Goal: Task Accomplishment & Management: Use online tool/utility

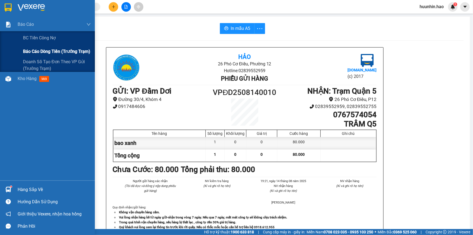
click at [35, 50] on span "Báo cáo dòng tiền (trưởng trạm)" at bounding box center [56, 51] width 67 height 7
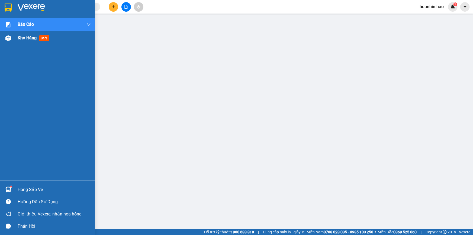
click at [14, 38] on div "Kho hàng mới" at bounding box center [47, 38] width 95 height 14
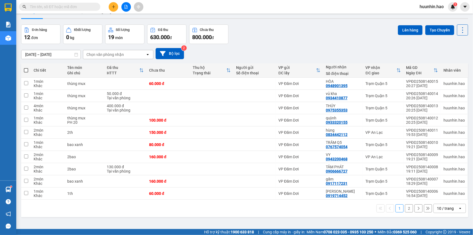
scroll to position [25, 0]
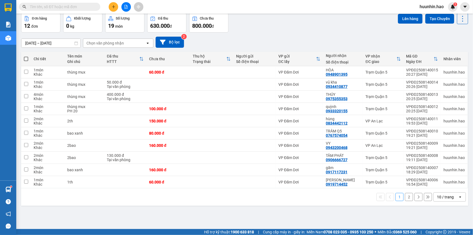
click at [439, 198] on div "10 / trang" at bounding box center [445, 196] width 17 height 5
click at [436, 188] on span "100 / trang" at bounding box center [444, 186] width 20 height 5
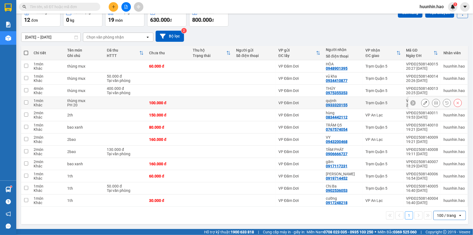
scroll to position [0, 0]
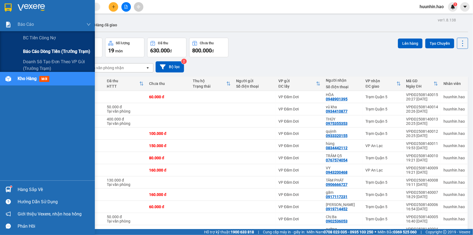
drag, startPoint x: 43, startPoint y: 48, endPoint x: 54, endPoint y: 47, distance: 11.2
click at [44, 48] on span "Báo cáo dòng tiền (trưởng trạm)" at bounding box center [56, 51] width 67 height 7
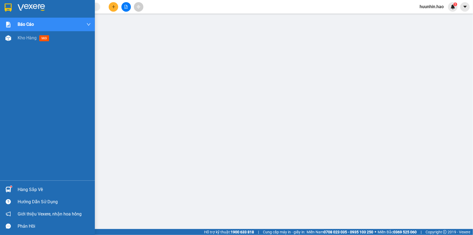
drag, startPoint x: 22, startPoint y: 38, endPoint x: 85, endPoint y: 70, distance: 71.1
click at [22, 38] on span "Kho hàng" at bounding box center [27, 37] width 19 height 5
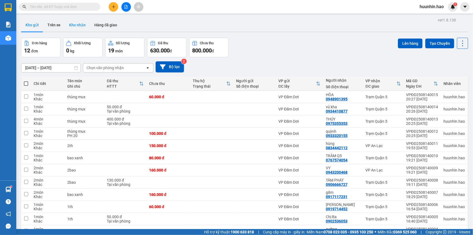
drag, startPoint x: 71, startPoint y: 27, endPoint x: 75, endPoint y: 30, distance: 5.5
click at [71, 27] on button "Kho nhận" at bounding box center [77, 24] width 25 height 13
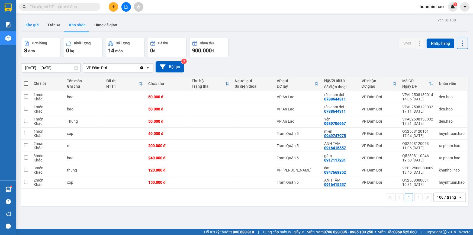
click at [30, 21] on button "Kho gửi" at bounding box center [32, 24] width 22 height 13
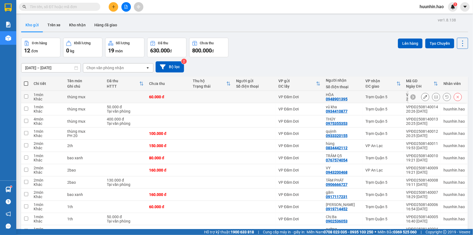
click at [434, 99] on icon at bounding box center [436, 97] width 4 height 4
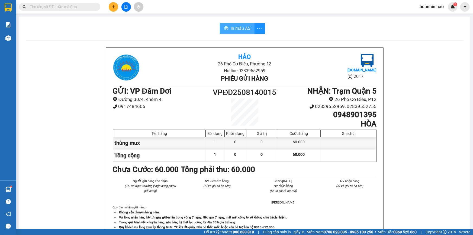
click at [239, 32] on span "In mẫu A5" at bounding box center [240, 28] width 20 height 7
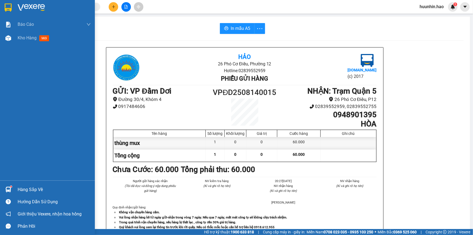
click at [33, 5] on img at bounding box center [31, 8] width 27 height 8
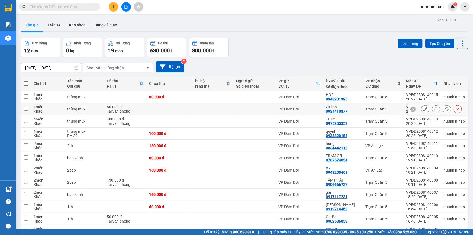
click at [434, 111] on icon at bounding box center [436, 109] width 4 height 4
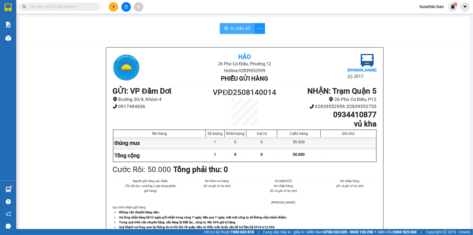
click at [233, 27] on span "In mẫu A5" at bounding box center [240, 28] width 20 height 7
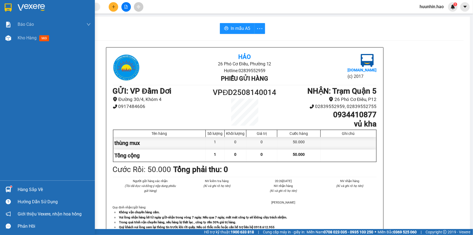
click at [18, 10] on img at bounding box center [31, 8] width 27 height 8
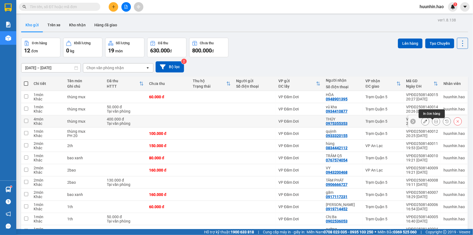
click at [434, 123] on icon at bounding box center [436, 121] width 4 height 4
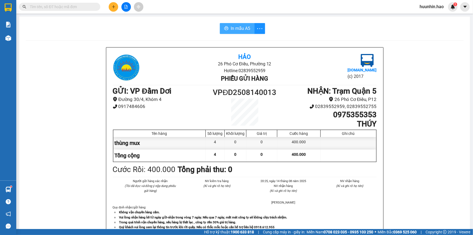
click at [234, 24] on div "In mẫu A5 Hảo 26 Phó Cơ Điều, Phường 12 Hotline: 02839552959 Phiếu gửi hàng Vex…" at bounding box center [244, 226] width 450 height 418
drag, startPoint x: 226, startPoint y: 26, endPoint x: 316, endPoint y: 34, distance: 90.0
click at [227, 26] on button "In mẫu A5" at bounding box center [237, 28] width 35 height 11
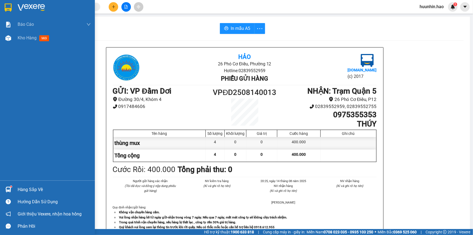
click at [12, 4] on div at bounding box center [8, 7] width 9 height 9
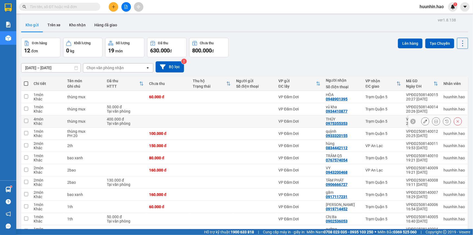
click at [423, 123] on icon at bounding box center [425, 121] width 4 height 4
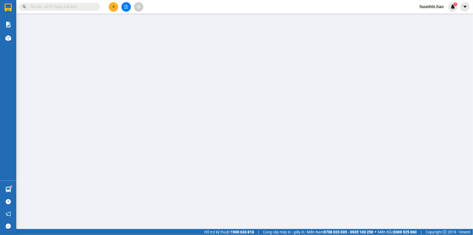
type input "0975355353"
type input "THÚY"
type input "400.000"
type input "0"
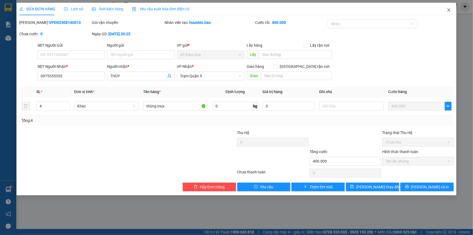
click at [448, 10] on icon "close" at bounding box center [448, 9] width 3 height 3
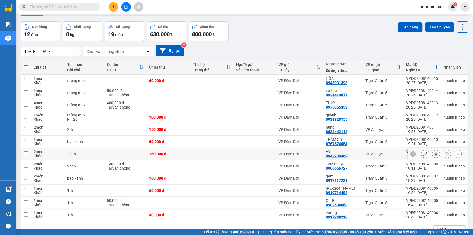
scroll to position [33, 0]
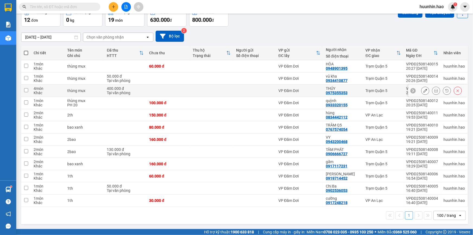
click at [434, 90] on button at bounding box center [436, 90] width 8 height 9
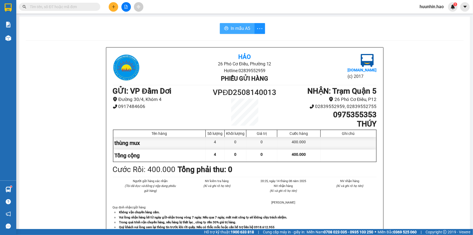
click at [243, 31] on span "In mẫu A5" at bounding box center [240, 28] width 20 height 7
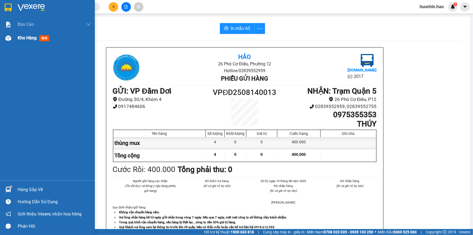
click at [42, 35] on div "Kho hàng mới" at bounding box center [35, 37] width 34 height 7
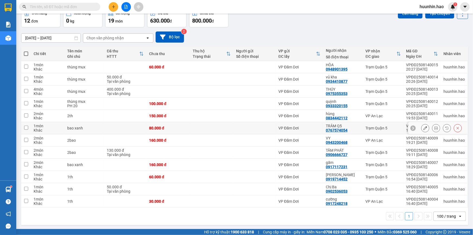
scroll to position [33, 0]
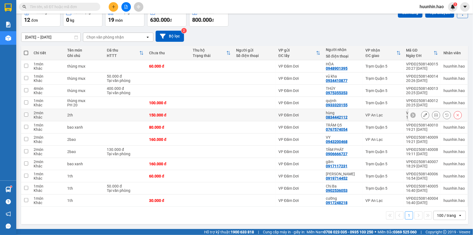
click at [434, 116] on icon at bounding box center [436, 115] width 4 height 4
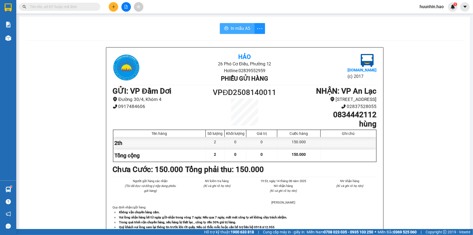
click at [238, 30] on span "In mẫu A5" at bounding box center [240, 28] width 20 height 7
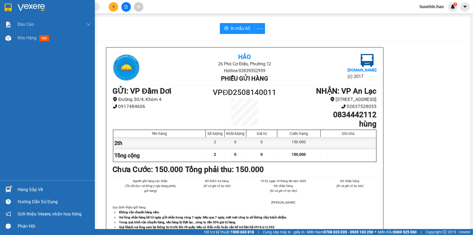
click at [12, 7] on div at bounding box center [8, 7] width 9 height 9
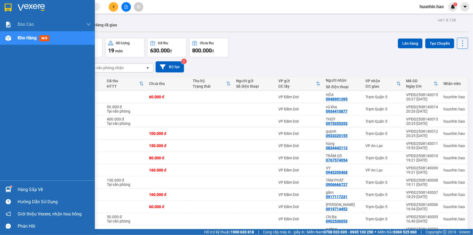
click at [33, 40] on span "Kho hàng" at bounding box center [27, 37] width 19 height 5
click at [33, 39] on span "Kho hàng" at bounding box center [27, 37] width 19 height 5
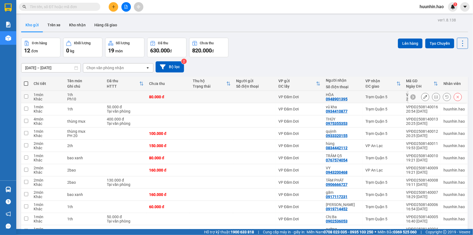
click at [434, 98] on icon at bounding box center [436, 97] width 4 height 4
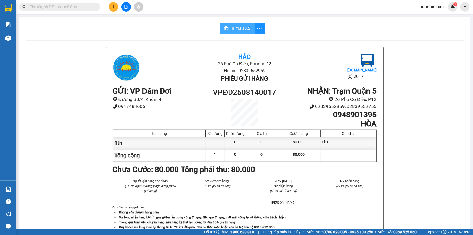
drag, startPoint x: 242, startPoint y: 30, endPoint x: 242, endPoint y: 33, distance: 3.0
click at [242, 30] on span "In mẫu A5" at bounding box center [240, 28] width 20 height 7
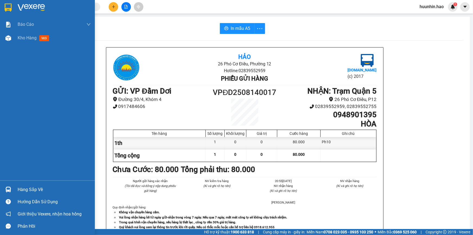
click at [8, 11] on img at bounding box center [8, 8] width 7 height 8
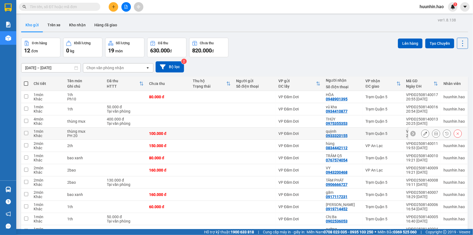
click at [434, 135] on icon at bounding box center [436, 133] width 4 height 4
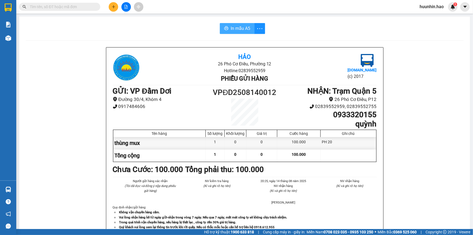
drag, startPoint x: 229, startPoint y: 29, endPoint x: 420, endPoint y: 62, distance: 193.3
click at [230, 29] on span "In mẫu A5" at bounding box center [240, 28] width 20 height 7
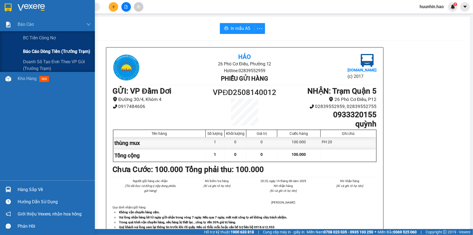
drag, startPoint x: 28, startPoint y: 52, endPoint x: 48, endPoint y: 46, distance: 20.9
click at [32, 50] on span "Báo cáo dòng tiền (trưởng trạm)" at bounding box center [56, 51] width 67 height 7
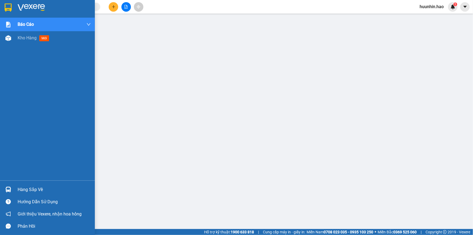
click at [37, 39] on span "Kho hàng" at bounding box center [27, 37] width 19 height 5
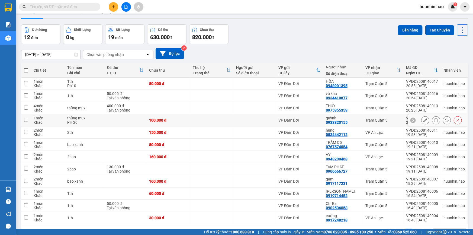
scroll to position [33, 0]
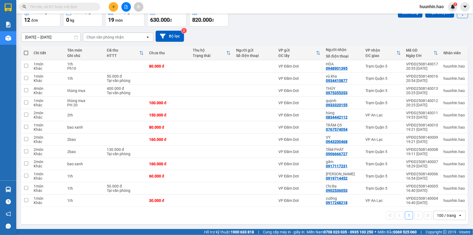
click at [448, 218] on div "100 / trang" at bounding box center [445, 215] width 24 height 9
click at [439, 204] on span "100 / trang" at bounding box center [444, 205] width 21 height 5
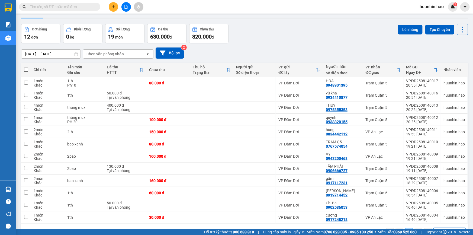
scroll to position [0, 0]
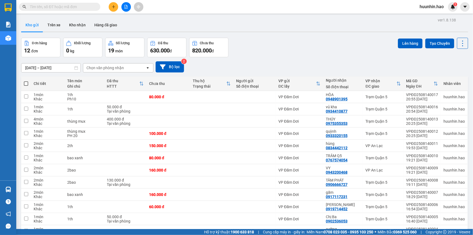
drag, startPoint x: 27, startPoint y: 87, endPoint x: 29, endPoint y: 83, distance: 4.1
click at [28, 86] on span at bounding box center [26, 83] width 4 height 4
click at [26, 81] on input "checkbox" at bounding box center [26, 81] width 0 height 0
checkbox input "true"
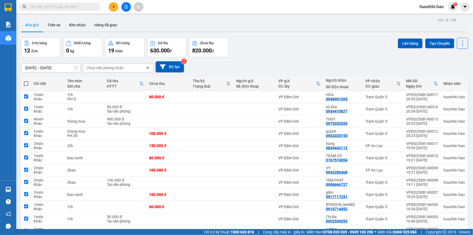
checkbox input "true"
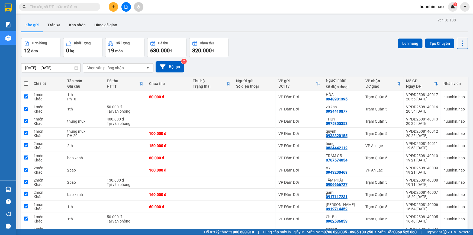
checkbox input "true"
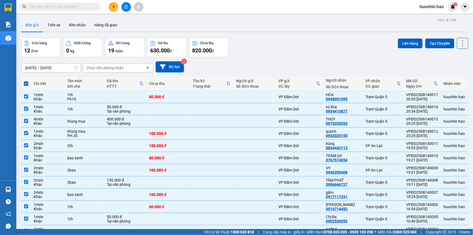
click at [406, 49] on div "Lên hàng Tạo Chuyến" at bounding box center [433, 48] width 70 height 20
click at [408, 46] on button "Lên hàng" at bounding box center [410, 43] width 25 height 10
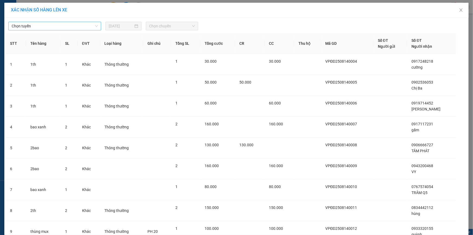
click at [81, 24] on span "Chọn tuyến" at bounding box center [55, 26] width 86 height 8
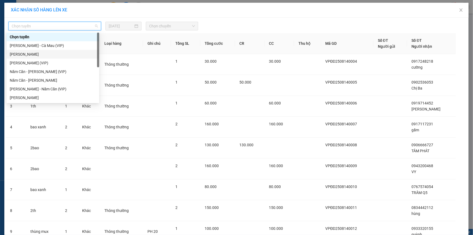
click at [69, 51] on div "[PERSON_NAME]" at bounding box center [53, 54] width 86 height 6
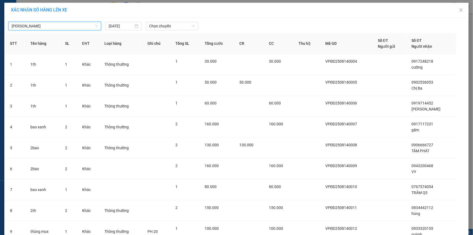
click at [178, 18] on div "[GEOGRAPHIC_DATA][PERSON_NAME][PERSON_NAME] [DATE] Chọn chuyến STT Tên hàng SL …" at bounding box center [236, 178] width 464 height 320
click at [173, 25] on span "Chọn chuyến" at bounding box center [172, 26] width 46 height 8
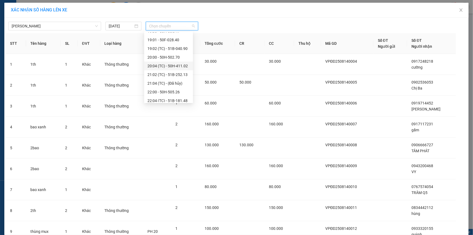
scroll to position [74, 0]
click at [165, 68] on div "21:02 (TC) - 51B-252.13" at bounding box center [168, 67] width 42 height 6
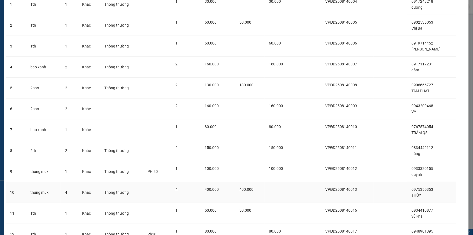
scroll to position [98, 0]
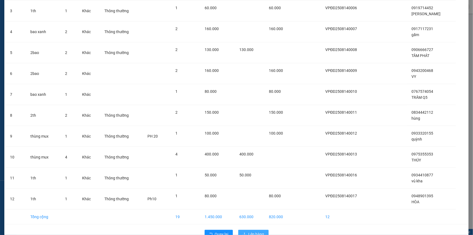
drag, startPoint x: 256, startPoint y: 232, endPoint x: 262, endPoint y: 224, distance: 9.9
click at [256, 232] on span "Lên hàng" at bounding box center [256, 234] width 16 height 6
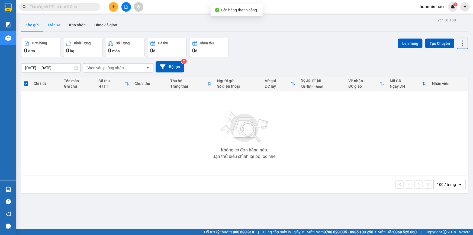
click at [56, 25] on button "Trên xe" at bounding box center [54, 24] width 22 height 13
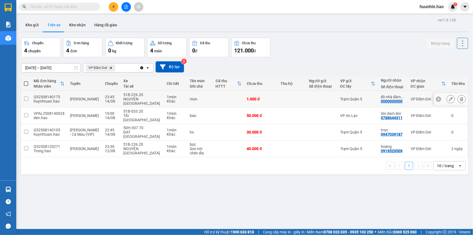
click at [449, 99] on icon at bounding box center [451, 99] width 4 height 4
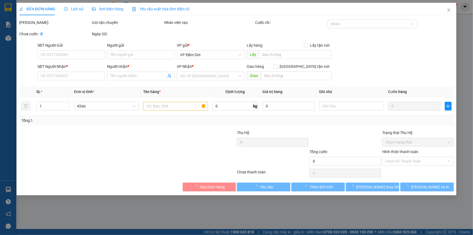
type input "0000000000"
type input "đô nhà [PERSON_NAME]"
type input "1.000"
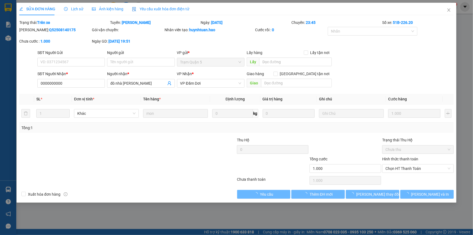
click at [100, 7] on span "Ảnh kiện hàng" at bounding box center [107, 9] width 31 height 4
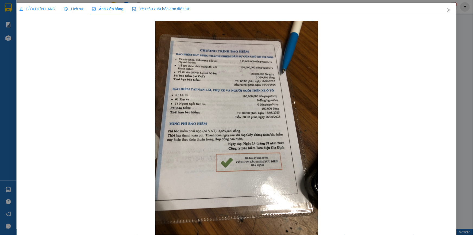
click at [31, 8] on span "SỬA ĐƠN HÀNG" at bounding box center [37, 9] width 36 height 4
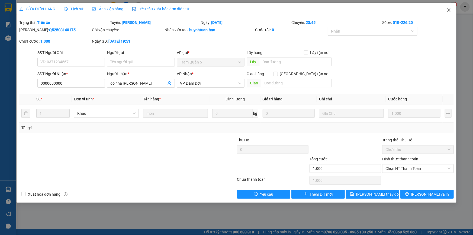
click at [448, 9] on icon "close" at bounding box center [448, 10] width 4 height 4
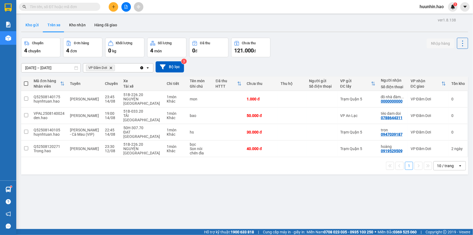
click at [31, 28] on button "Kho gửi" at bounding box center [32, 24] width 22 height 13
